Goal: Find specific page/section: Find specific page/section

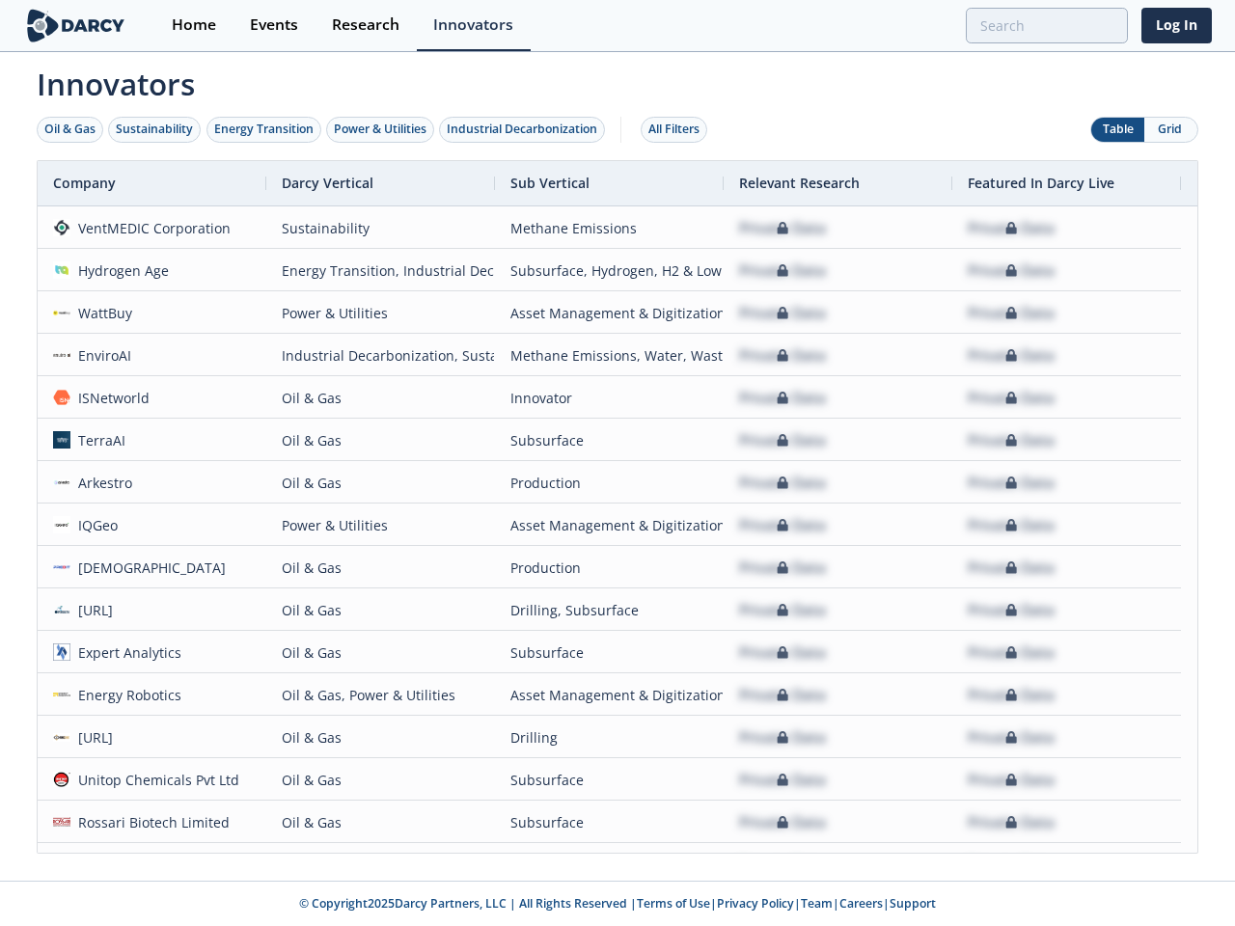
click at [70, 129] on div "Oil & Gas" at bounding box center [69, 129] width 51 height 17
click at [155, 129] on div "Sustainability" at bounding box center [154, 129] width 77 height 17
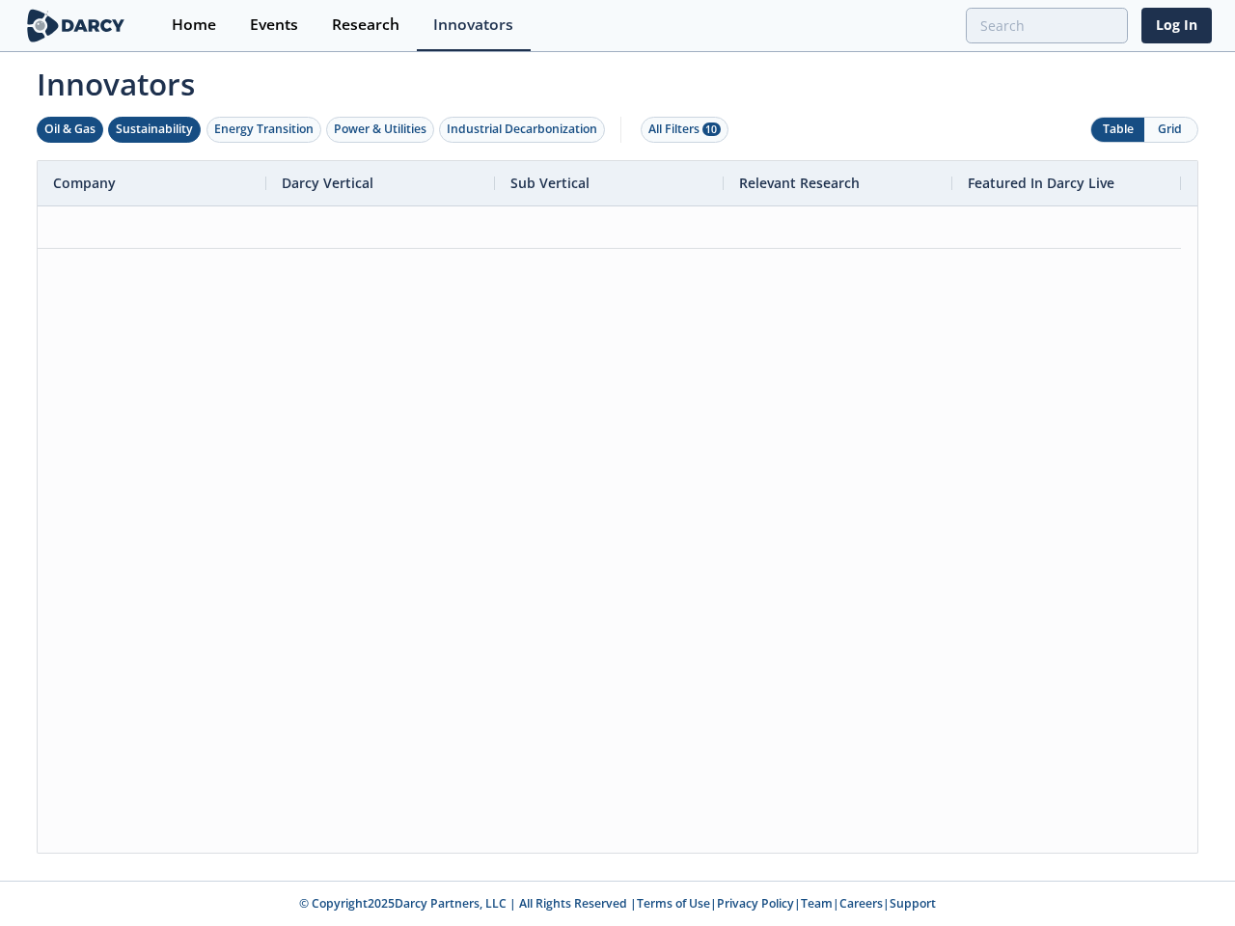
click at [264, 129] on div "Energy Transition" at bounding box center [263, 129] width 99 height 17
click at [382, 129] on div "Power & Utilities" at bounding box center [380, 129] width 93 height 17
click at [526, 129] on div "Industrial Decarbonization" at bounding box center [522, 129] width 151 height 17
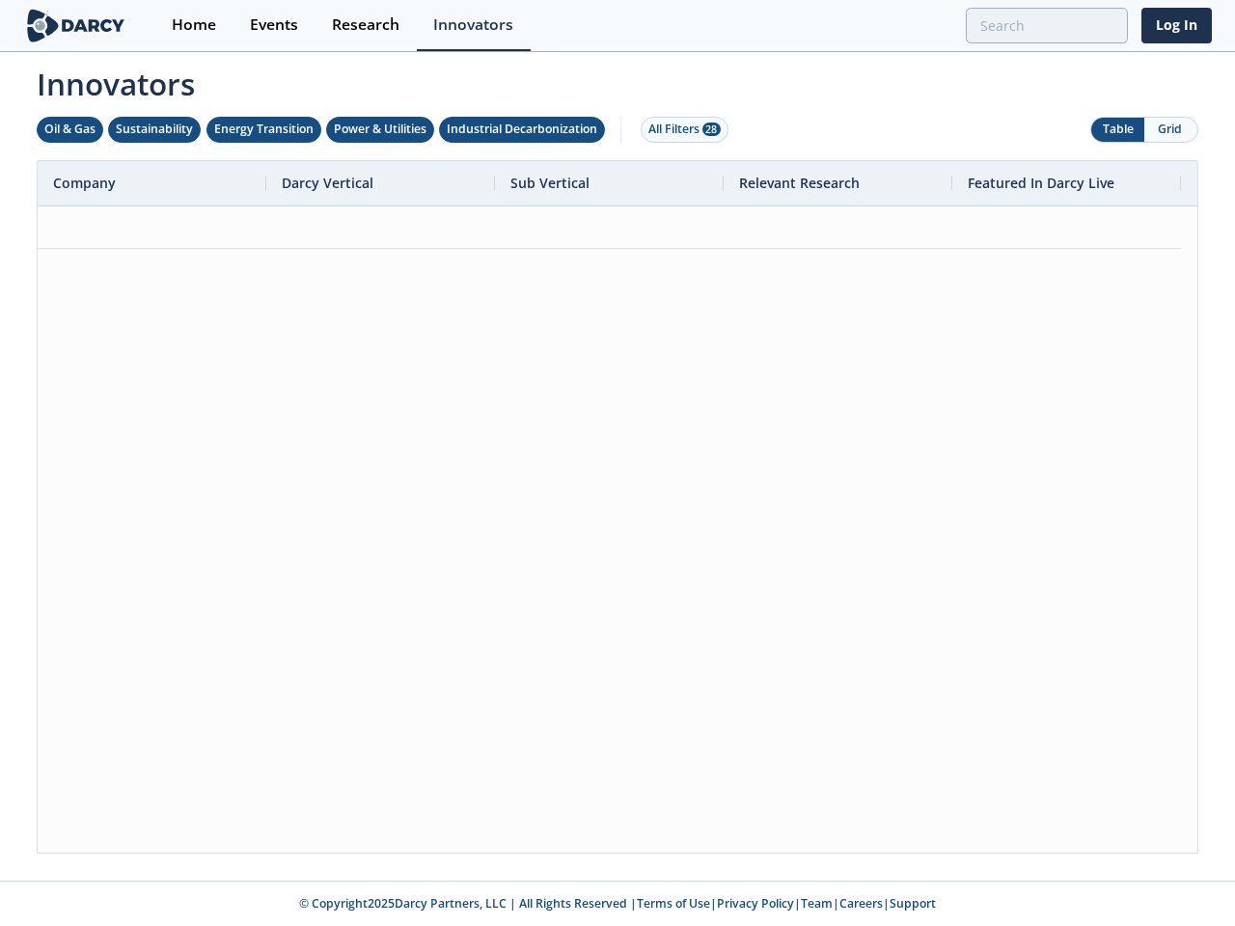
click at [679, 129] on div "All Filters 28" at bounding box center [684, 129] width 72 height 17
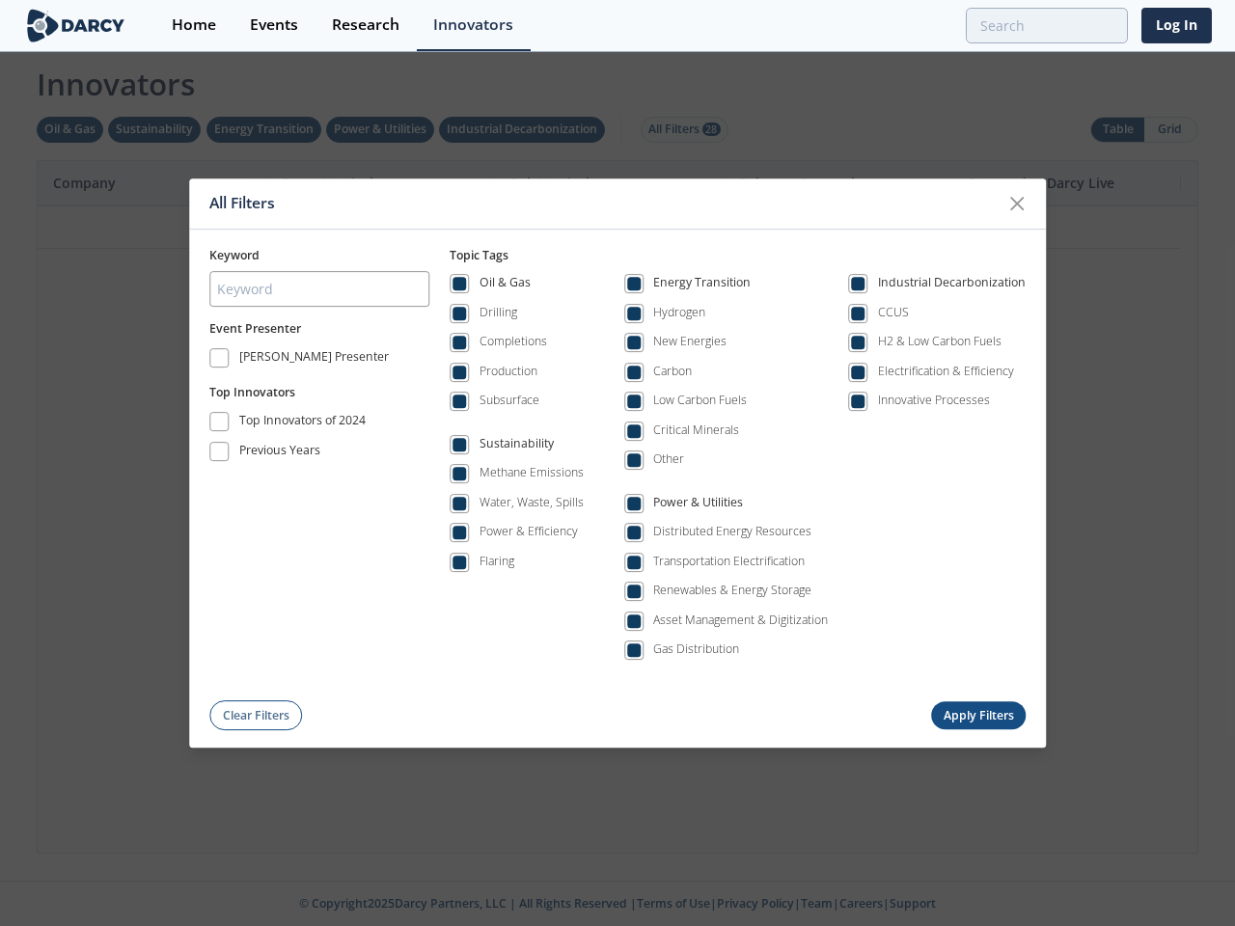
click at [1117, 129] on div "All Filters Keyword Event Presenter [PERSON_NAME] Presenter Top Innovators Top …" at bounding box center [617, 463] width 1235 height 926
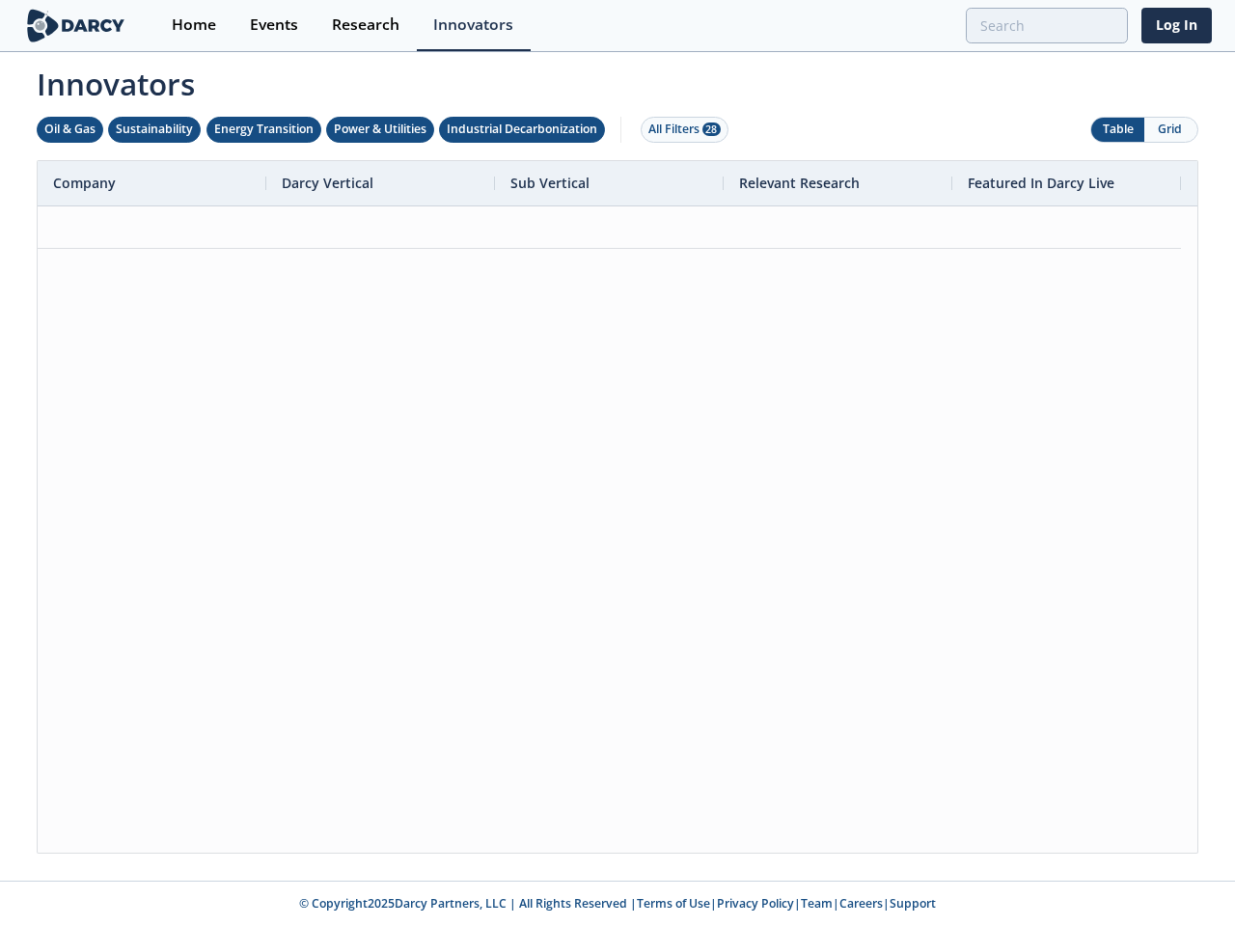
click at [1170, 129] on button "Grid" at bounding box center [1170, 130] width 53 height 24
